Goal: Use online tool/utility: Utilize a website feature to perform a specific function

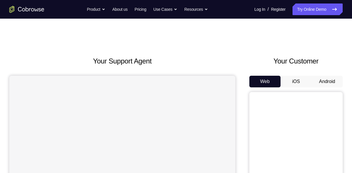
click at [323, 79] on button "Android" at bounding box center [327, 82] width 31 height 12
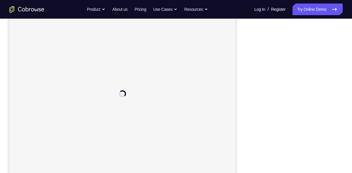
scroll to position [92, 0]
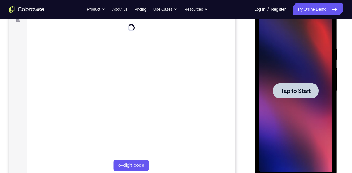
click at [306, 90] on span "Tap to Start" at bounding box center [296, 91] width 30 height 6
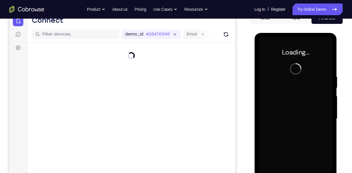
scroll to position [60, 0]
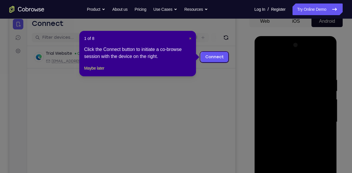
click at [189, 40] on span "×" at bounding box center [190, 38] width 2 height 5
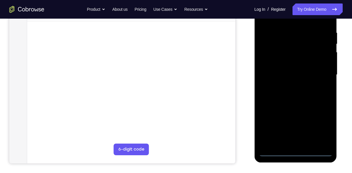
scroll to position [108, 0]
click at [296, 154] on div at bounding box center [296, 74] width 74 height 163
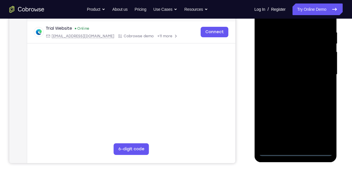
click at [323, 130] on div at bounding box center [296, 74] width 74 height 163
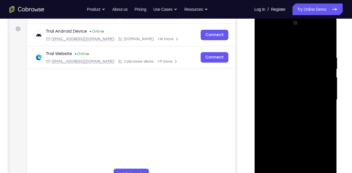
scroll to position [82, 0]
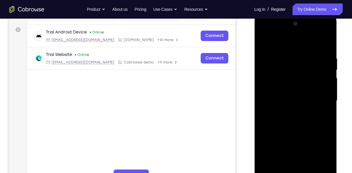
click at [279, 45] on div at bounding box center [296, 100] width 74 height 163
click at [323, 100] on div at bounding box center [296, 100] width 74 height 163
click at [291, 113] on div at bounding box center [296, 100] width 74 height 163
click at [287, 92] on div at bounding box center [296, 100] width 74 height 163
click at [289, 90] on div at bounding box center [296, 100] width 74 height 163
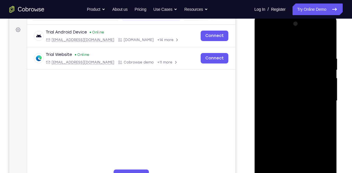
click at [299, 100] on div at bounding box center [296, 100] width 74 height 163
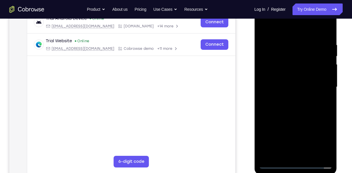
scroll to position [95, 0]
click at [316, 113] on div at bounding box center [296, 87] width 74 height 163
click at [327, 114] on div at bounding box center [296, 87] width 74 height 163
click at [329, 114] on div at bounding box center [296, 87] width 74 height 163
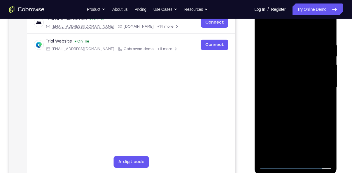
click at [329, 114] on div at bounding box center [296, 87] width 74 height 163
click at [310, 157] on div at bounding box center [296, 87] width 74 height 163
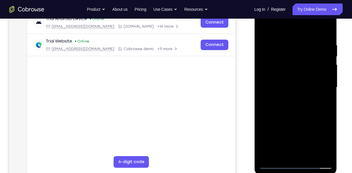
click at [297, 118] on div at bounding box center [296, 87] width 74 height 163
click at [286, 73] on div at bounding box center [296, 87] width 74 height 163
click at [275, 142] on div at bounding box center [296, 87] width 74 height 163
click at [274, 163] on div at bounding box center [296, 87] width 74 height 163
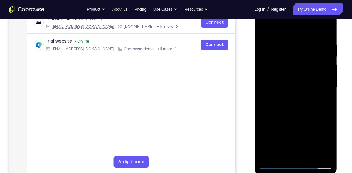
click at [274, 163] on div at bounding box center [296, 87] width 74 height 163
click at [310, 156] on div at bounding box center [296, 87] width 74 height 163
click at [328, 56] on div at bounding box center [296, 87] width 74 height 163
click at [329, 57] on div at bounding box center [296, 87] width 74 height 163
click at [265, 30] on div at bounding box center [296, 87] width 74 height 163
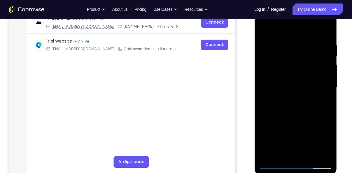
click at [285, 43] on div at bounding box center [296, 87] width 74 height 163
click at [326, 98] on div at bounding box center [296, 87] width 74 height 163
click at [327, 34] on div at bounding box center [296, 87] width 74 height 163
click at [285, 42] on div at bounding box center [296, 87] width 74 height 163
click at [318, 85] on div at bounding box center [296, 87] width 74 height 163
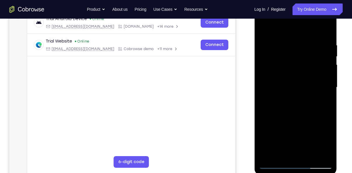
click at [318, 85] on div at bounding box center [296, 87] width 74 height 163
click at [325, 30] on div at bounding box center [296, 87] width 74 height 163
drag, startPoint x: 302, startPoint y: 61, endPoint x: 300, endPoint y: 156, distance: 94.3
click at [300, 156] on div at bounding box center [296, 87] width 74 height 163
click at [286, 39] on div at bounding box center [296, 87] width 74 height 163
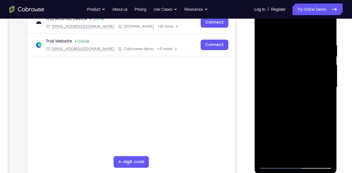
click at [318, 155] on div at bounding box center [296, 87] width 74 height 163
click at [322, 114] on div at bounding box center [296, 87] width 74 height 163
click at [321, 121] on div at bounding box center [296, 87] width 74 height 163
click at [323, 110] on div at bounding box center [296, 87] width 74 height 163
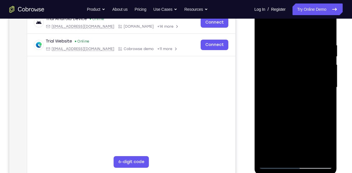
click at [325, 122] on div at bounding box center [296, 87] width 74 height 163
click at [325, 32] on div at bounding box center [296, 87] width 74 height 163
drag, startPoint x: 307, startPoint y: 70, endPoint x: 294, endPoint y: 161, distance: 91.5
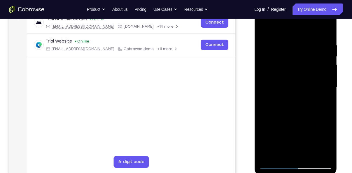
click at [294, 161] on div at bounding box center [296, 87] width 74 height 163
click at [327, 102] on div at bounding box center [296, 87] width 74 height 163
click at [290, 43] on div at bounding box center [296, 87] width 74 height 163
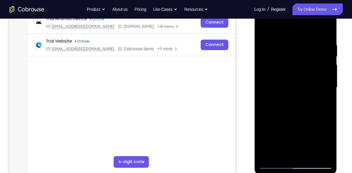
click at [321, 76] on div at bounding box center [296, 87] width 74 height 163
click at [325, 32] on div at bounding box center [296, 87] width 74 height 163
drag, startPoint x: 308, startPoint y: 80, endPoint x: 292, endPoint y: 147, distance: 69.1
click at [292, 147] on div at bounding box center [296, 87] width 74 height 163
click at [331, 106] on div at bounding box center [296, 87] width 74 height 163
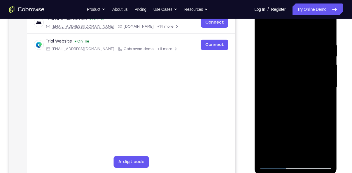
click at [328, 107] on div at bounding box center [296, 87] width 74 height 163
drag, startPoint x: 313, startPoint y: 114, endPoint x: 314, endPoint y: 103, distance: 10.5
click at [314, 103] on div at bounding box center [296, 87] width 74 height 163
click at [328, 149] on div at bounding box center [296, 87] width 74 height 163
click at [265, 97] on div at bounding box center [296, 87] width 74 height 163
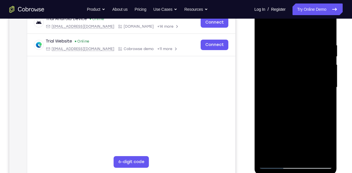
drag, startPoint x: 302, startPoint y: 115, endPoint x: 302, endPoint y: 78, distance: 37.4
click at [302, 78] on div at bounding box center [296, 87] width 74 height 163
drag, startPoint x: 307, startPoint y: 116, endPoint x: 305, endPoint y: 74, distance: 41.8
click at [305, 74] on div at bounding box center [296, 87] width 74 height 163
drag, startPoint x: 303, startPoint y: 87, endPoint x: 300, endPoint y: 41, distance: 46.3
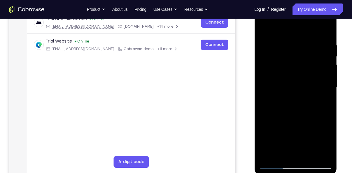
click at [300, 41] on div at bounding box center [296, 87] width 74 height 163
drag, startPoint x: 295, startPoint y: 102, endPoint x: 298, endPoint y: 62, distance: 39.9
click at [298, 62] on div at bounding box center [296, 87] width 74 height 163
drag, startPoint x: 299, startPoint y: 108, endPoint x: 301, endPoint y: 65, distance: 43.5
click at [301, 65] on div at bounding box center [296, 87] width 74 height 163
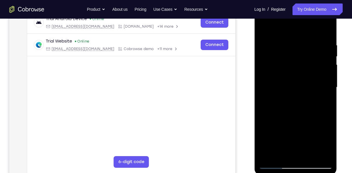
drag, startPoint x: 296, startPoint y: 108, endPoint x: 294, endPoint y: 77, distance: 30.4
click at [294, 77] on div at bounding box center [296, 87] width 74 height 163
click at [327, 102] on div at bounding box center [296, 87] width 74 height 163
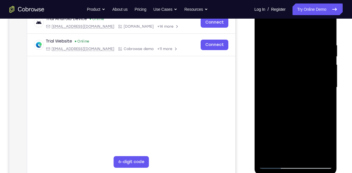
drag, startPoint x: 323, startPoint y: 117, endPoint x: 318, endPoint y: 73, distance: 43.8
click at [318, 73] on div at bounding box center [296, 87] width 74 height 163
drag, startPoint x: 313, startPoint y: 97, endPoint x: 312, endPoint y: 38, distance: 59.6
click at [312, 38] on div at bounding box center [296, 87] width 74 height 163
drag, startPoint x: 307, startPoint y: 114, endPoint x: 309, endPoint y: 86, distance: 28.1
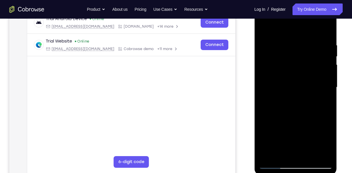
click at [309, 86] on div at bounding box center [296, 87] width 74 height 163
click at [328, 101] on div at bounding box center [296, 87] width 74 height 163
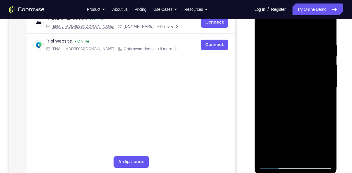
click at [328, 101] on div at bounding box center [296, 87] width 74 height 163
drag, startPoint x: 305, startPoint y: 111, endPoint x: 304, endPoint y: 80, distance: 31.2
click at [304, 80] on div at bounding box center [296, 87] width 74 height 163
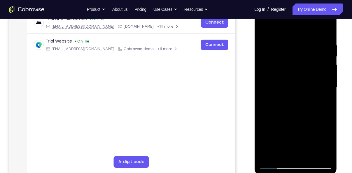
drag, startPoint x: 302, startPoint y: 112, endPoint x: 298, endPoint y: 68, distance: 44.3
click at [298, 68] on div at bounding box center [296, 87] width 74 height 163
drag, startPoint x: 297, startPoint y: 115, endPoint x: 281, endPoint y: 68, distance: 49.2
click at [281, 68] on div at bounding box center [296, 87] width 74 height 163
drag, startPoint x: 289, startPoint y: 96, endPoint x: 292, endPoint y: 50, distance: 46.0
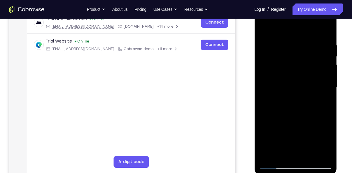
click at [292, 50] on div at bounding box center [296, 87] width 74 height 163
drag, startPoint x: 296, startPoint y: 69, endPoint x: 296, endPoint y: 39, distance: 30.4
click at [296, 39] on div at bounding box center [296, 87] width 74 height 163
drag, startPoint x: 304, startPoint y: 90, endPoint x: 296, endPoint y: 59, distance: 31.6
click at [296, 59] on div at bounding box center [296, 87] width 74 height 163
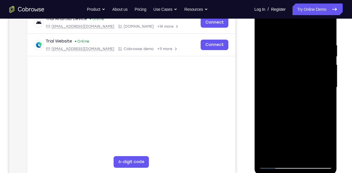
drag, startPoint x: 297, startPoint y: 103, endPoint x: 295, endPoint y: 55, distance: 48.2
click at [295, 55] on div at bounding box center [296, 87] width 74 height 163
click at [328, 90] on div at bounding box center [296, 87] width 74 height 163
drag, startPoint x: 312, startPoint y: 107, endPoint x: 316, endPoint y: 62, distance: 45.4
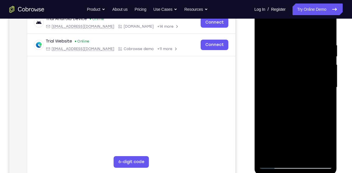
click at [316, 62] on div at bounding box center [296, 87] width 74 height 163
drag, startPoint x: 304, startPoint y: 100, endPoint x: 303, endPoint y: 50, distance: 49.9
click at [303, 50] on div at bounding box center [296, 87] width 74 height 163
drag, startPoint x: 293, startPoint y: 91, endPoint x: 295, endPoint y: 48, distance: 42.9
click at [295, 48] on div at bounding box center [296, 87] width 74 height 163
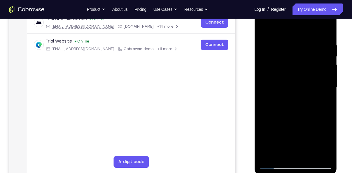
drag, startPoint x: 288, startPoint y: 100, endPoint x: 288, endPoint y: 55, distance: 45.2
click at [288, 55] on div at bounding box center [296, 87] width 74 height 163
drag, startPoint x: 286, startPoint y: 80, endPoint x: 287, endPoint y: 32, distance: 48.2
click at [287, 32] on div at bounding box center [296, 87] width 74 height 163
drag, startPoint x: 286, startPoint y: 99, endPoint x: 286, endPoint y: 76, distance: 22.2
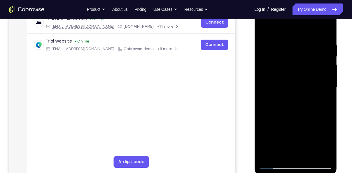
click at [286, 76] on div at bounding box center [296, 87] width 74 height 163
drag, startPoint x: 286, startPoint y: 104, endPoint x: 283, endPoint y: 70, distance: 34.0
click at [283, 70] on div at bounding box center [296, 87] width 74 height 163
drag, startPoint x: 288, startPoint y: 89, endPoint x: 284, endPoint y: 33, distance: 56.5
click at [284, 33] on div at bounding box center [296, 87] width 74 height 163
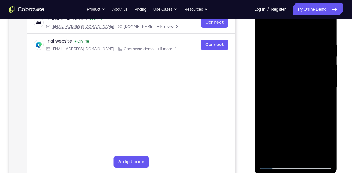
drag, startPoint x: 284, startPoint y: 93, endPoint x: 278, endPoint y: 51, distance: 42.4
click at [278, 51] on div at bounding box center [296, 87] width 74 height 163
drag, startPoint x: 278, startPoint y: 83, endPoint x: 275, endPoint y: 46, distance: 37.2
click at [275, 46] on div at bounding box center [296, 87] width 74 height 163
click at [330, 74] on div at bounding box center [296, 87] width 74 height 163
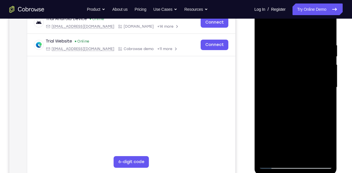
click at [330, 74] on div at bounding box center [296, 87] width 74 height 163
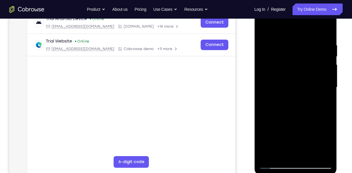
click at [330, 74] on div at bounding box center [296, 87] width 74 height 163
click at [265, 127] on div at bounding box center [296, 87] width 74 height 163
click at [328, 71] on div at bounding box center [296, 87] width 74 height 163
drag, startPoint x: 318, startPoint y: 95, endPoint x: 317, endPoint y: 41, distance: 54.0
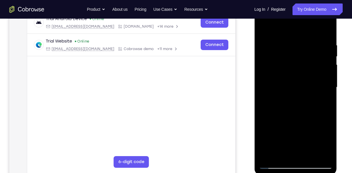
click at [317, 41] on div at bounding box center [296, 87] width 74 height 163
drag, startPoint x: 306, startPoint y: 116, endPoint x: 303, endPoint y: 86, distance: 30.5
click at [303, 86] on div at bounding box center [296, 87] width 74 height 163
drag, startPoint x: 301, startPoint y: 115, endPoint x: 302, endPoint y: 81, distance: 34.7
click at [302, 81] on div at bounding box center [296, 87] width 74 height 163
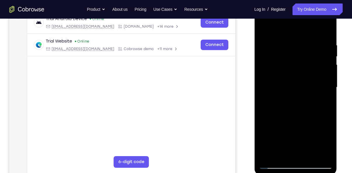
drag, startPoint x: 300, startPoint y: 106, endPoint x: 303, endPoint y: 69, distance: 36.3
click at [303, 69] on div at bounding box center [296, 87] width 74 height 163
drag, startPoint x: 301, startPoint y: 109, endPoint x: 306, endPoint y: 76, distance: 33.0
click at [306, 76] on div at bounding box center [296, 87] width 74 height 163
drag, startPoint x: 300, startPoint y: 113, endPoint x: 302, endPoint y: 68, distance: 45.6
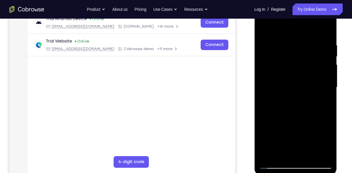
click at [302, 68] on div at bounding box center [296, 87] width 74 height 163
drag, startPoint x: 302, startPoint y: 82, endPoint x: 304, endPoint y: 45, distance: 36.8
click at [304, 45] on div at bounding box center [296, 87] width 74 height 163
drag, startPoint x: 296, startPoint y: 95, endPoint x: 299, endPoint y: 55, distance: 39.2
click at [299, 55] on div at bounding box center [296, 87] width 74 height 163
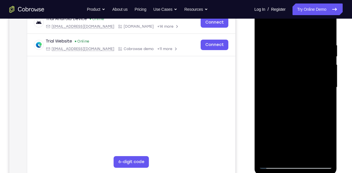
drag, startPoint x: 294, startPoint y: 107, endPoint x: 293, endPoint y: 77, distance: 29.5
click at [293, 77] on div at bounding box center [296, 87] width 74 height 163
drag, startPoint x: 295, startPoint y: 106, endPoint x: 297, endPoint y: 57, distance: 48.8
click at [297, 57] on div at bounding box center [296, 87] width 74 height 163
drag, startPoint x: 292, startPoint y: 107, endPoint x: 288, endPoint y: 56, distance: 51.2
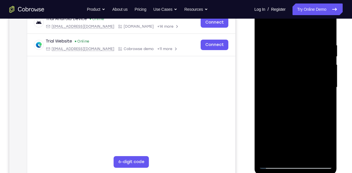
click at [288, 56] on div at bounding box center [296, 87] width 74 height 163
drag, startPoint x: 292, startPoint y: 105, endPoint x: 299, endPoint y: 50, distance: 55.5
click at [299, 50] on div at bounding box center [296, 87] width 74 height 163
drag, startPoint x: 300, startPoint y: 84, endPoint x: 296, endPoint y: 52, distance: 32.4
click at [296, 52] on div at bounding box center [296, 87] width 74 height 163
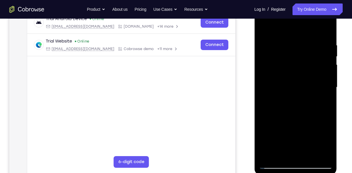
click at [271, 156] on div at bounding box center [296, 87] width 74 height 163
drag
click at [301, 173] on div at bounding box center [296, 88] width 83 height 174
click at [329, 114] on div at bounding box center [296, 87] width 74 height 163
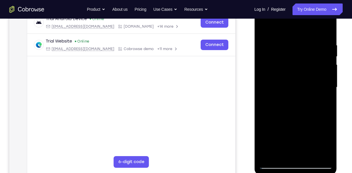
click at [329, 114] on div at bounding box center [296, 87] width 74 height 163
click at [287, 46] on div at bounding box center [296, 87] width 74 height 163
click at [319, 96] on div at bounding box center [296, 87] width 74 height 163
click at [261, 102] on div at bounding box center [296, 87] width 74 height 163
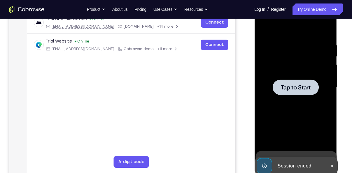
click at [310, 96] on div at bounding box center [296, 87] width 74 height 163
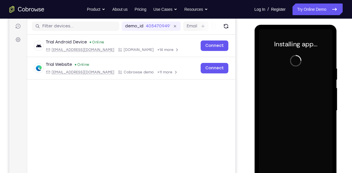
scroll to position [71, 0]
